Goal: Task Accomplishment & Management: Manage account settings

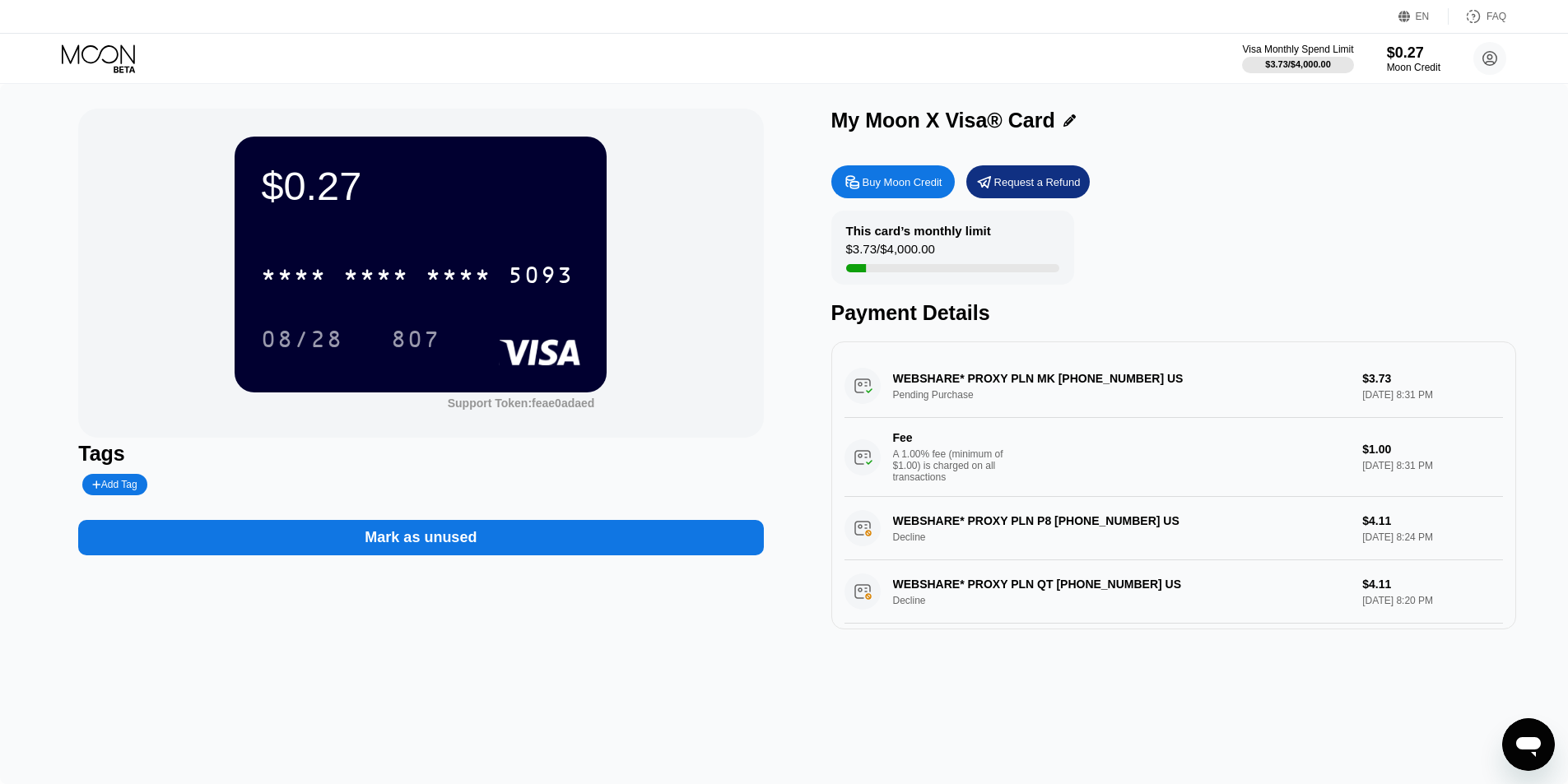
click at [799, 409] on div "$0.27 * * * * * * * * * * * * 5093 08/28 807 Support Token: feae0adaed Tags Add…" at bounding box center [784, 368] width 1412 height 520
click at [1436, 175] on div "Buy Moon Credit Request a Refund" at bounding box center [1174, 181] width 685 height 33
click at [84, 51] on icon at bounding box center [98, 53] width 73 height 19
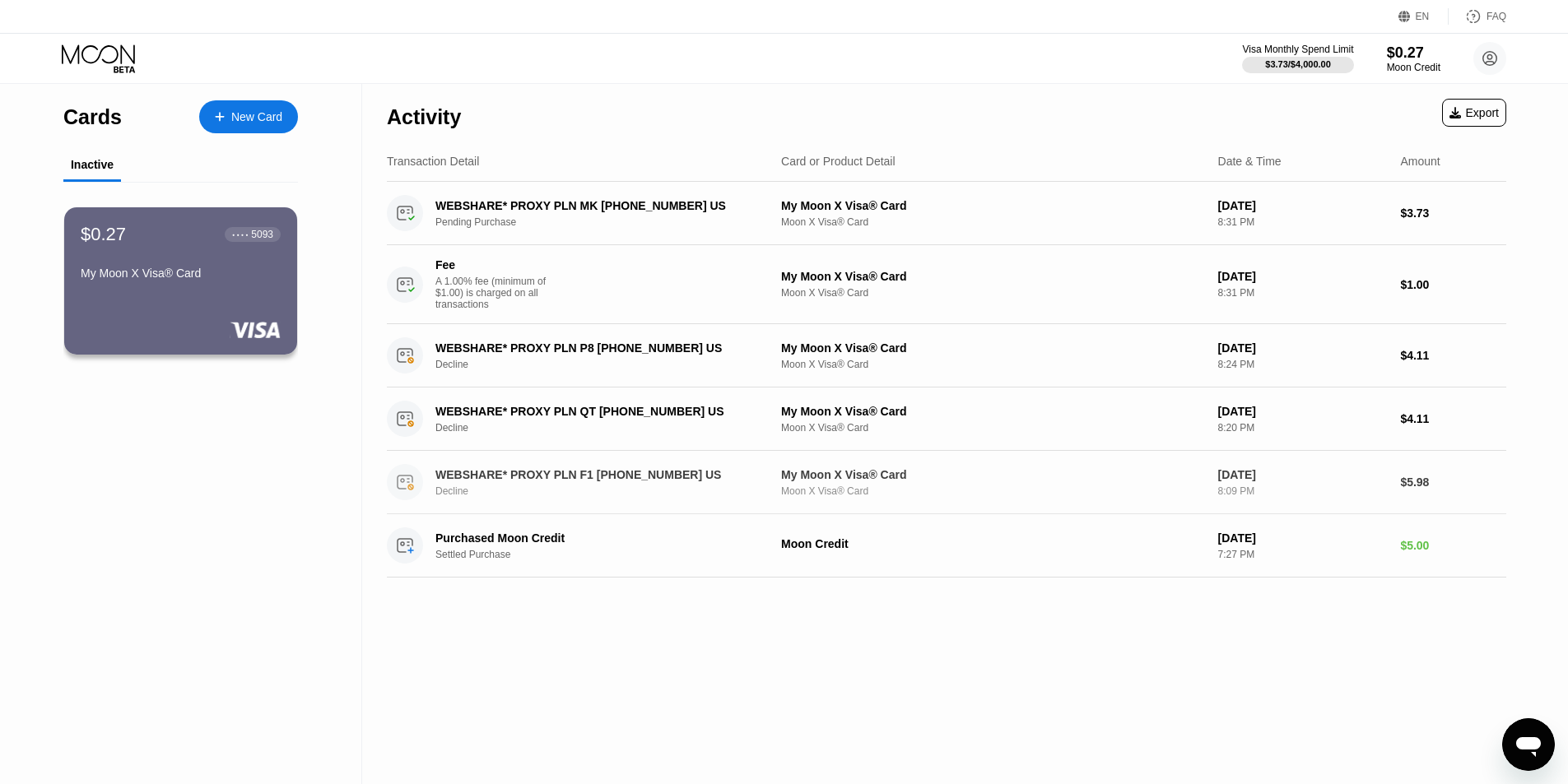
click at [720, 481] on div "WEBSHARE* PROXY PLN F1 [PHONE_NUMBER] US" at bounding box center [594, 474] width 319 height 13
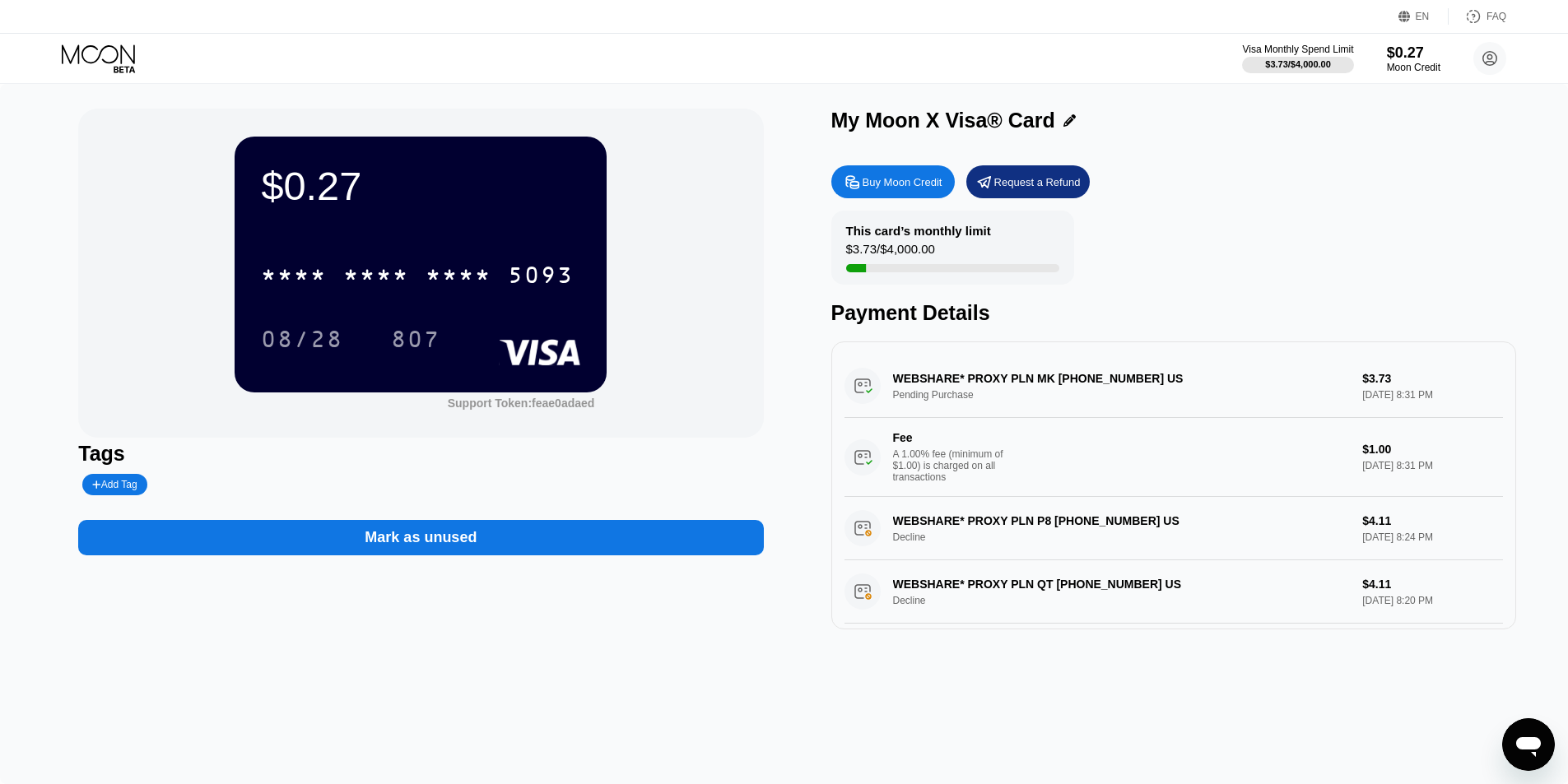
click at [135, 485] on div "Add Tag" at bounding box center [115, 484] width 44 height 12
click at [286, 491] on div at bounding box center [264, 485] width 372 height 21
click at [243, 486] on icon at bounding box center [248, 484] width 10 height 10
click at [388, 542] on div "Mark as unused" at bounding box center [420, 537] width 112 height 19
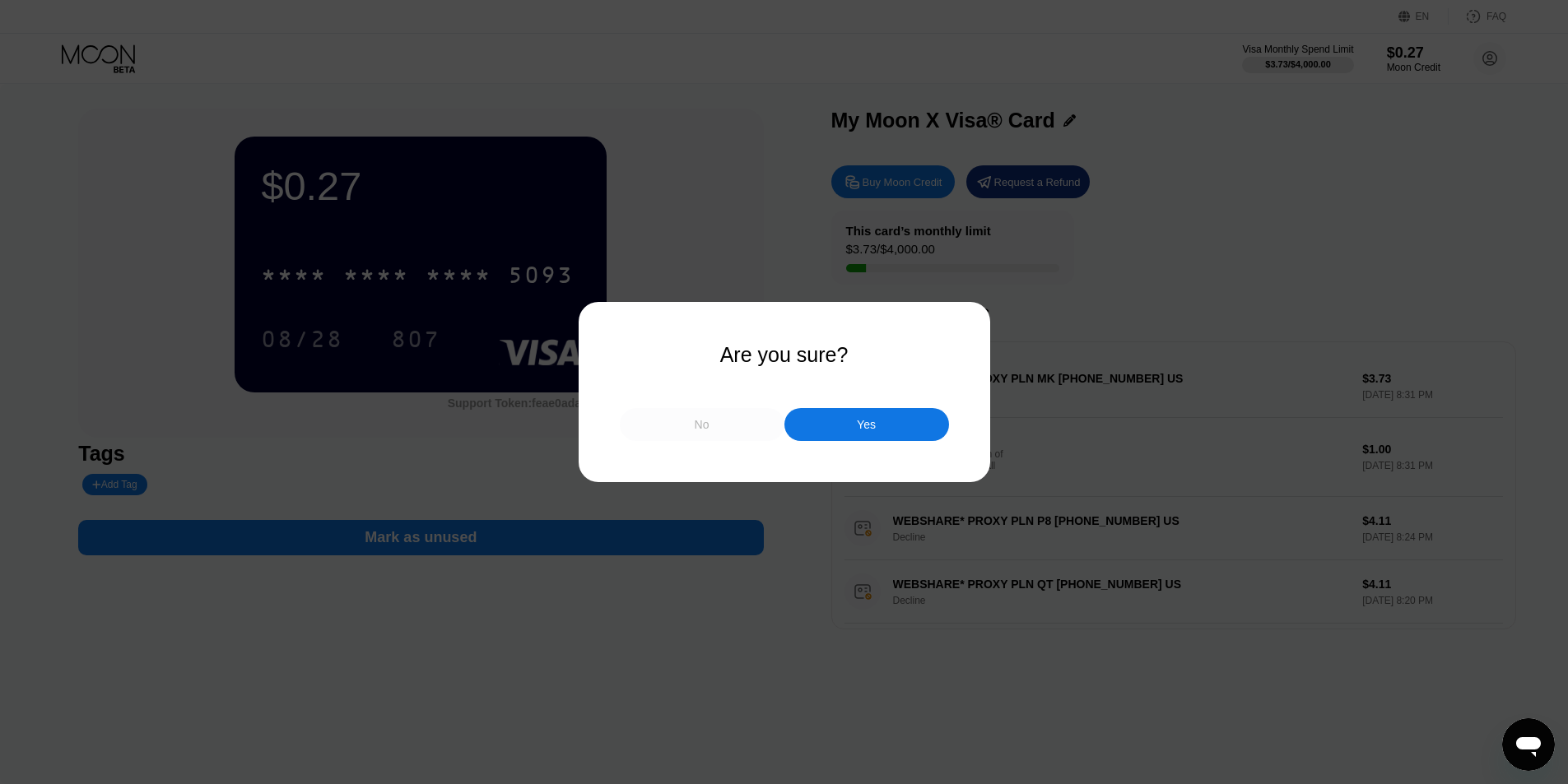
click at [728, 424] on div "No" at bounding box center [702, 424] width 164 height 33
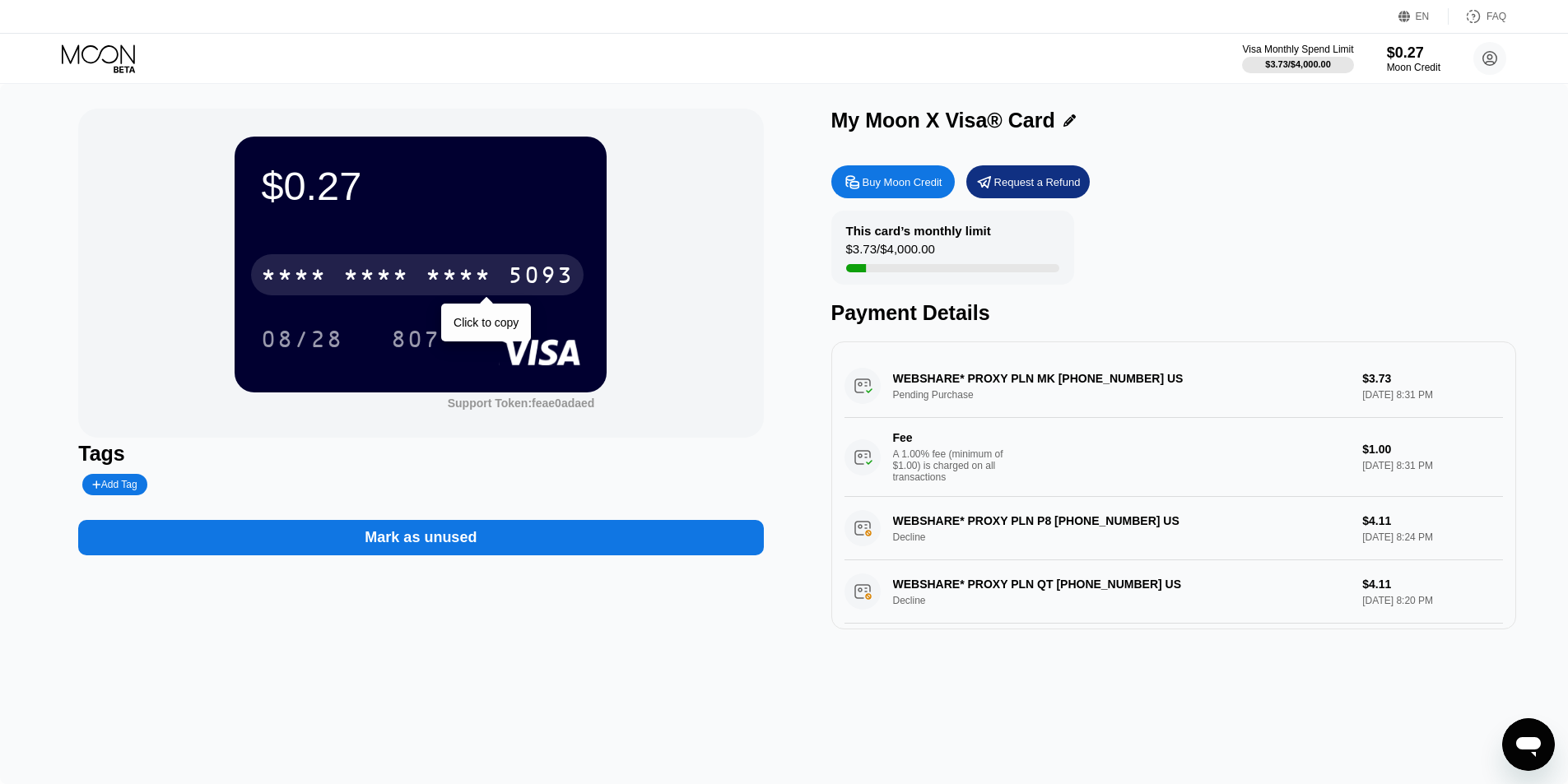
click at [474, 263] on div "* * * * * * * * * * * * 5093" at bounding box center [418, 274] width 332 height 41
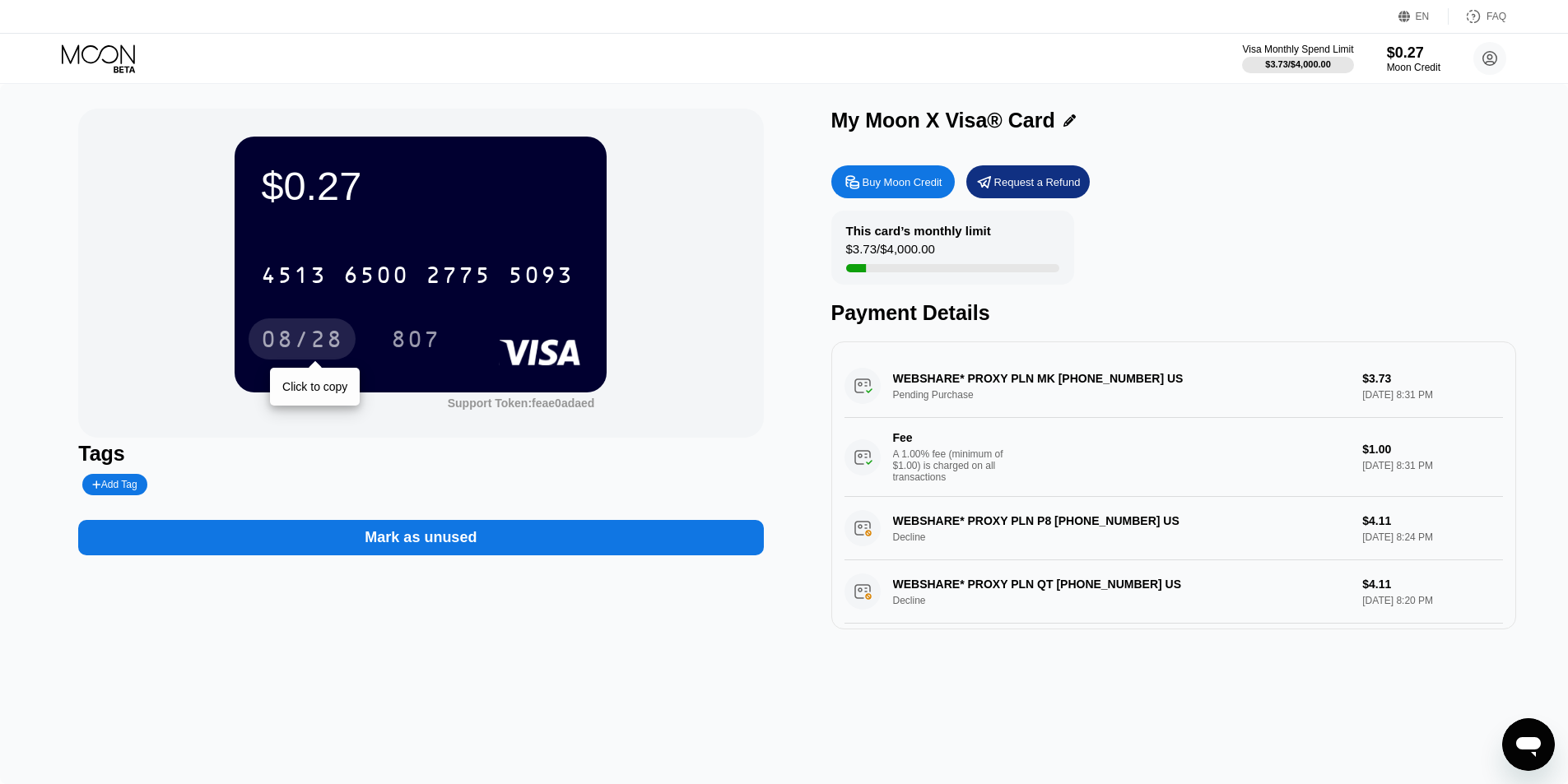
click at [316, 348] on div "08/28" at bounding box center [302, 342] width 83 height 27
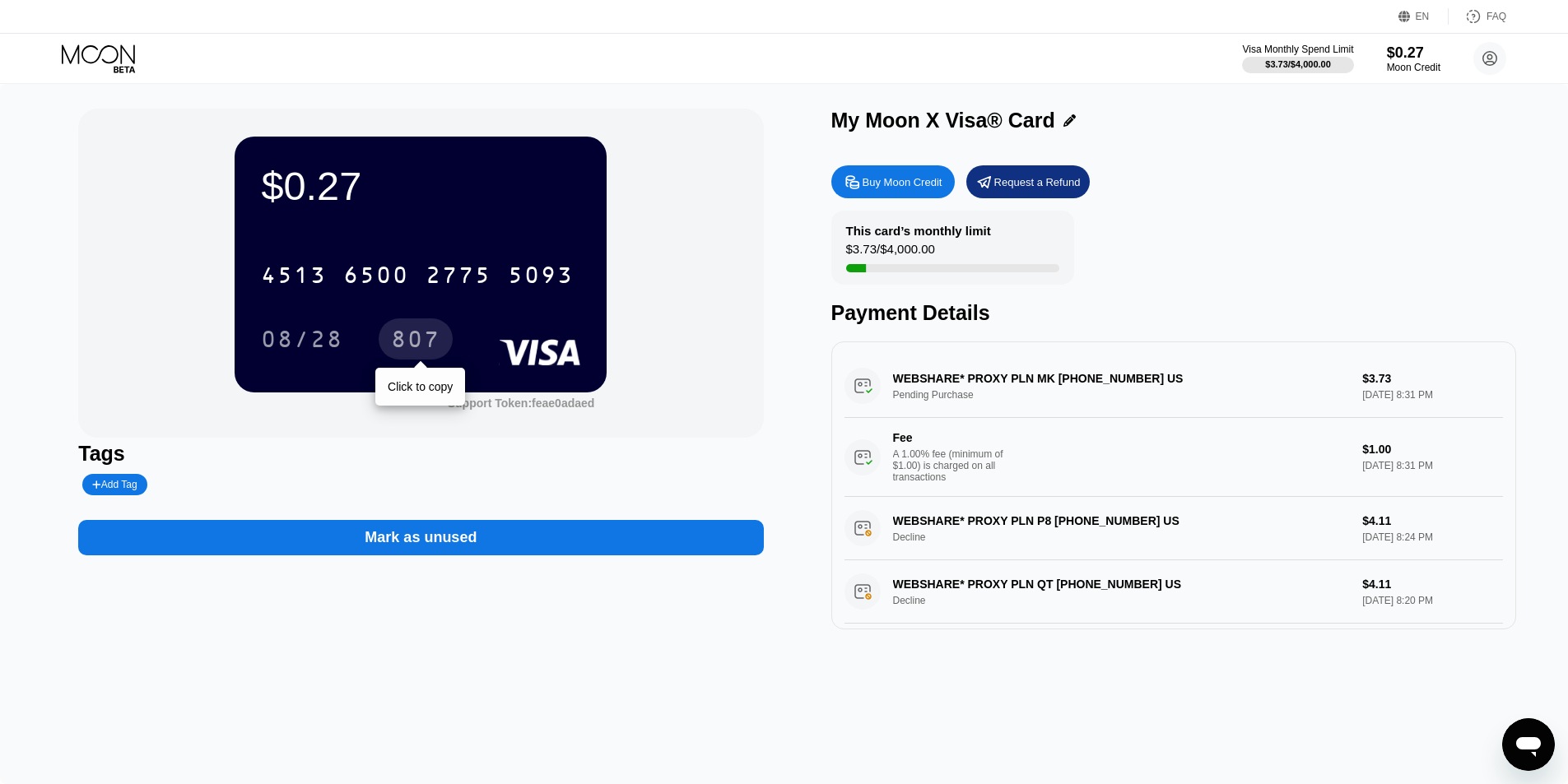
click at [405, 341] on div "807" at bounding box center [416, 342] width 50 height 27
click at [767, 450] on div "$0.27 4513 6500 2775 5093 08/28 807 Support Token: feae0adaed Tags Add Tag Mark…" at bounding box center [784, 368] width 1412 height 520
click at [1434, 239] on div "This card’s monthly limit $3.73 / $4,000.00 Payment Details" at bounding box center [1174, 267] width 685 height 115
click at [1490, 58] on circle at bounding box center [1489, 58] width 33 height 33
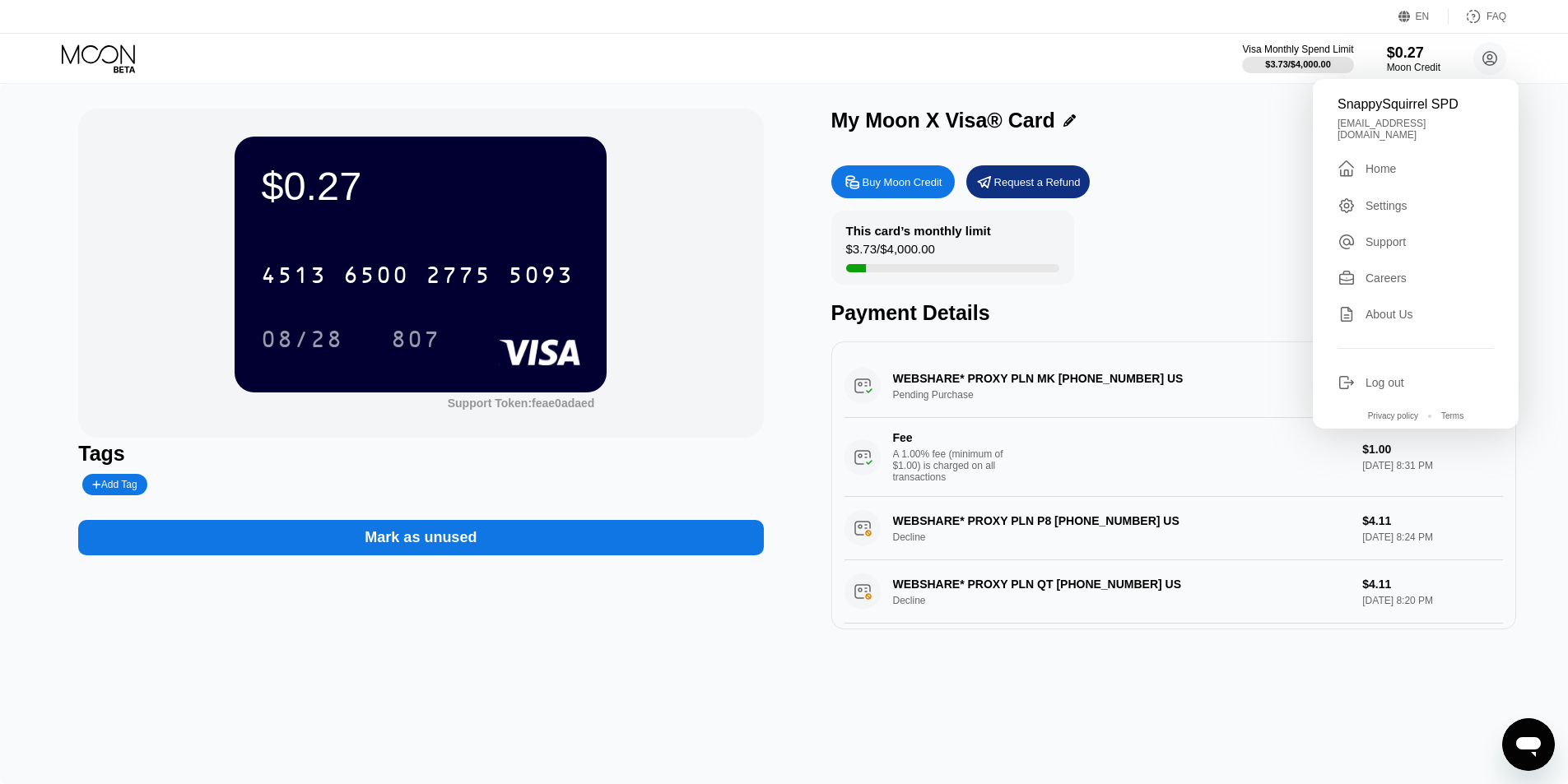
click at [1268, 220] on div "This card’s monthly limit $3.73 / $4,000.00 Payment Details" at bounding box center [1174, 267] width 685 height 115
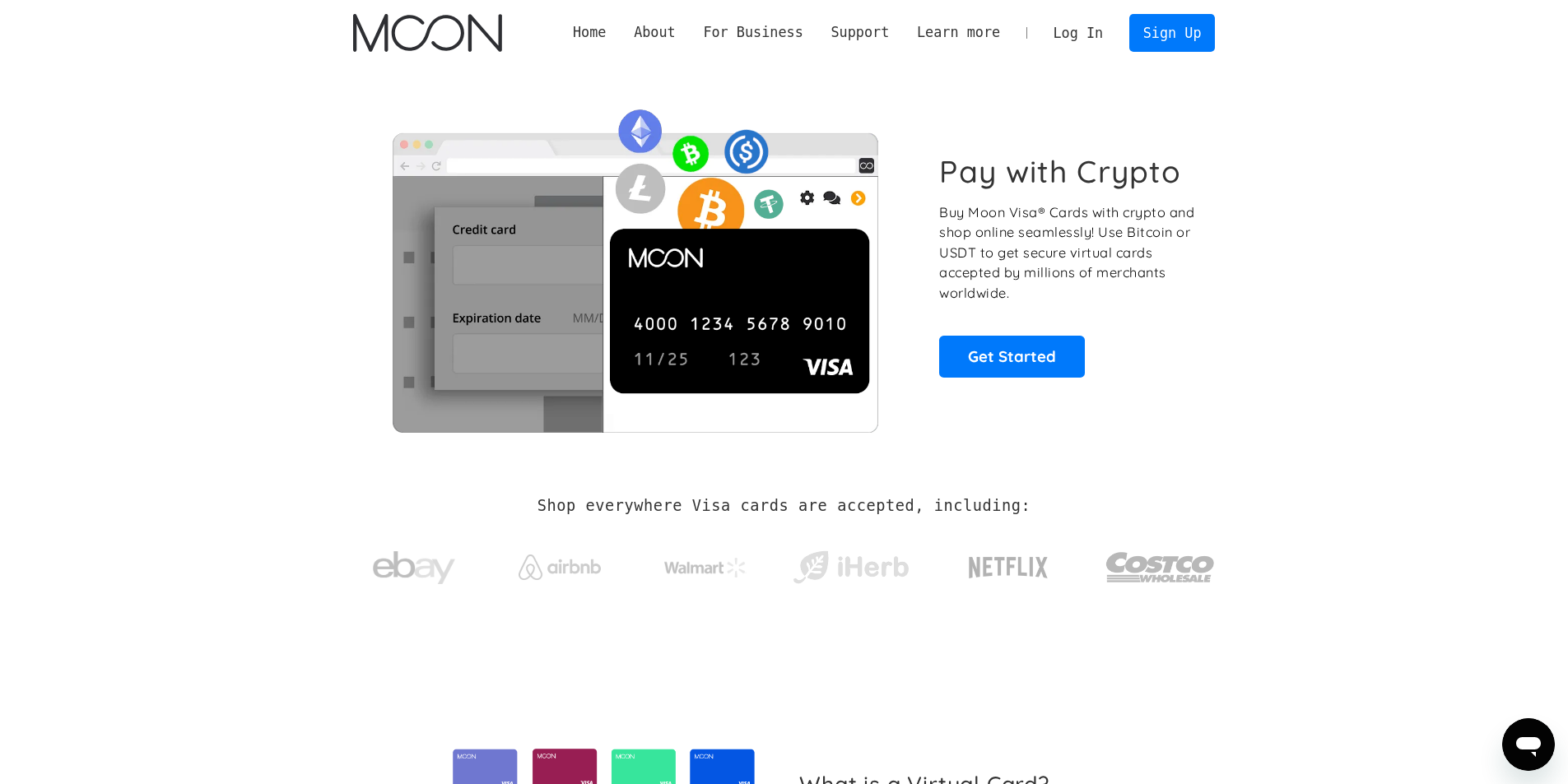
drag, startPoint x: 371, startPoint y: 2, endPoint x: 877, endPoint y: 77, distance: 511.5
click at [809, 90] on div "Pay with Crypto Buy Moon Visa® Cards with crypto and shop online seamlessly! Us…" at bounding box center [784, 265] width 863 height 399
click at [1083, 30] on link "Log In" at bounding box center [1078, 33] width 77 height 36
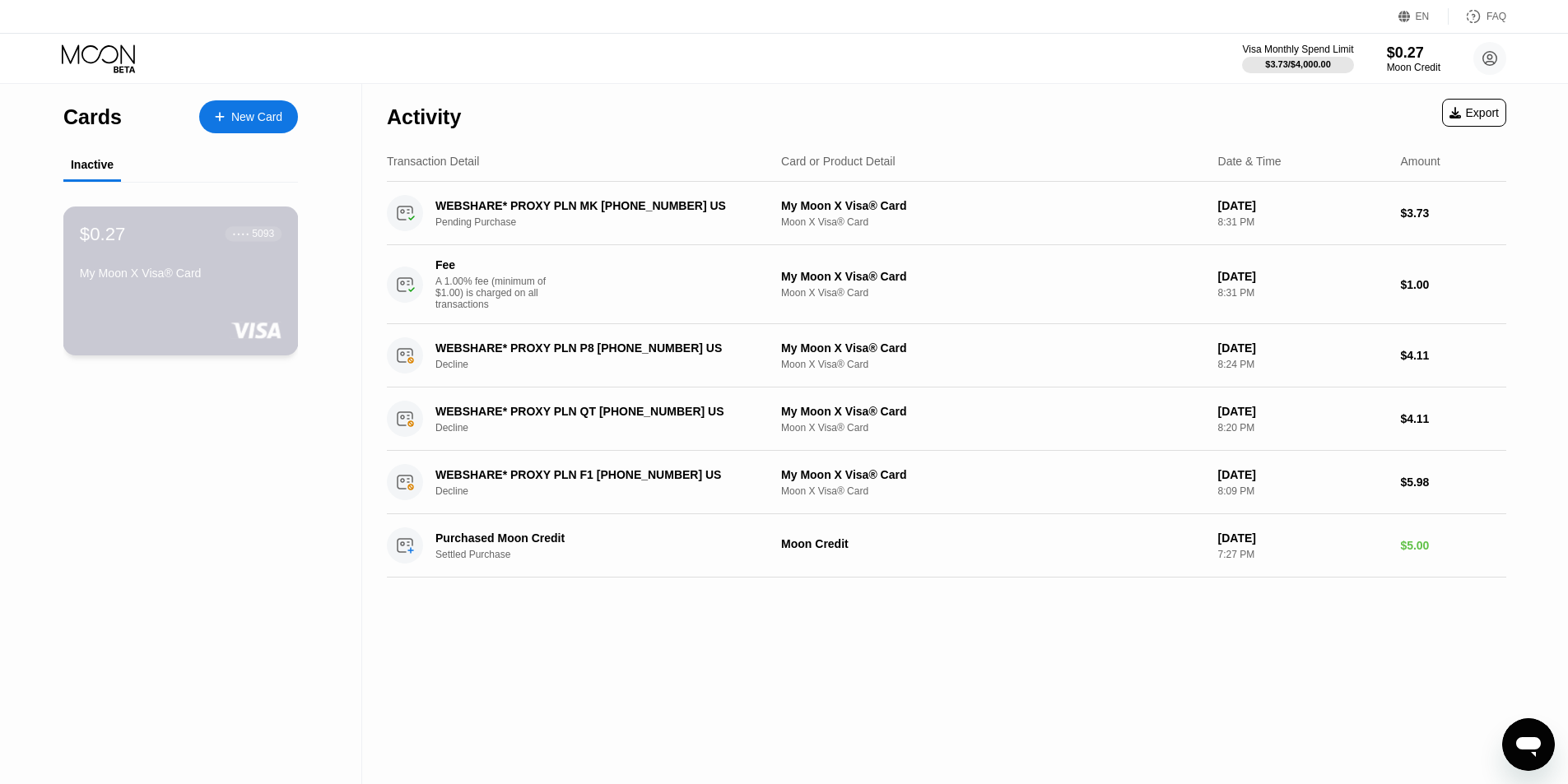
click at [240, 306] on div "$0.27 ● ● ● ● 5093 My Moon X Visa® Card" at bounding box center [180, 281] width 235 height 149
